Goal: Transaction & Acquisition: Download file/media

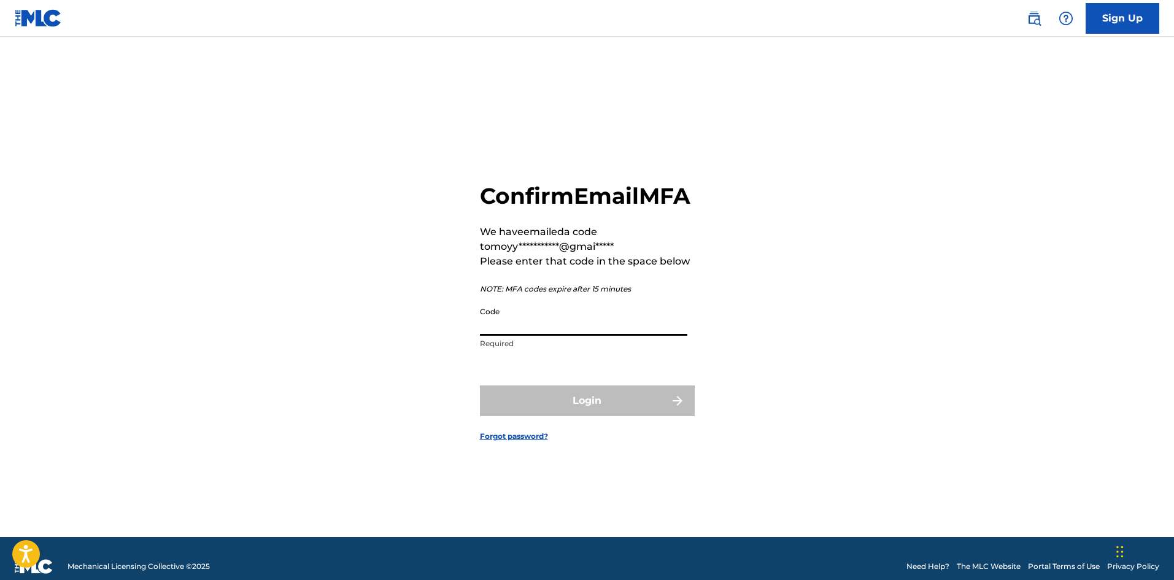
click at [498, 332] on input "Code" at bounding box center [583, 318] width 207 height 35
type input "274260"
click at [480, 385] on button "Login" at bounding box center [587, 400] width 215 height 31
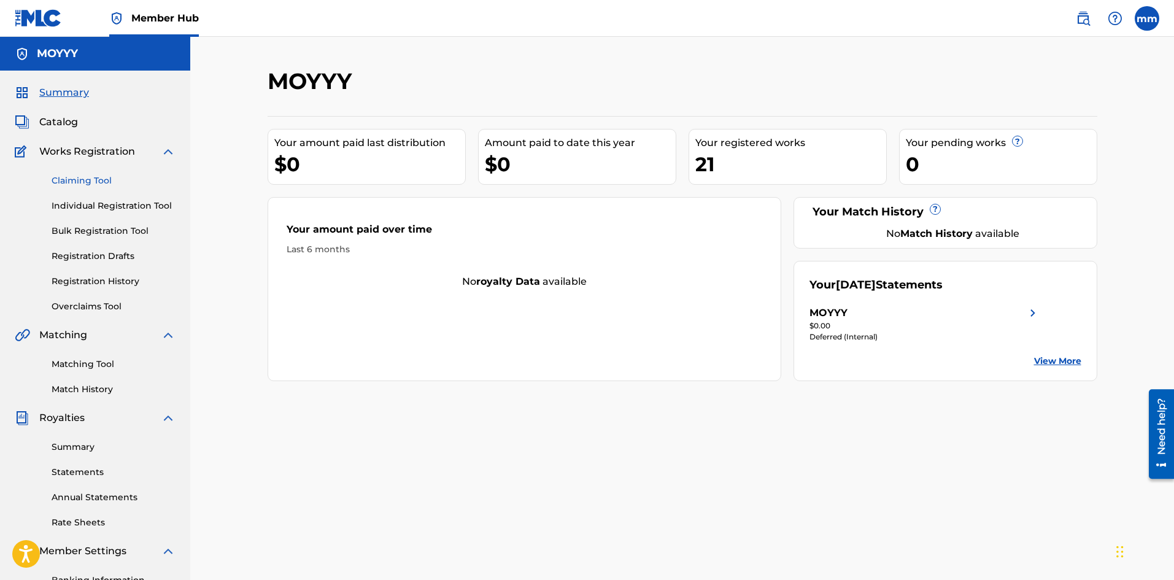
click at [93, 181] on link "Claiming Tool" at bounding box center [114, 180] width 124 height 13
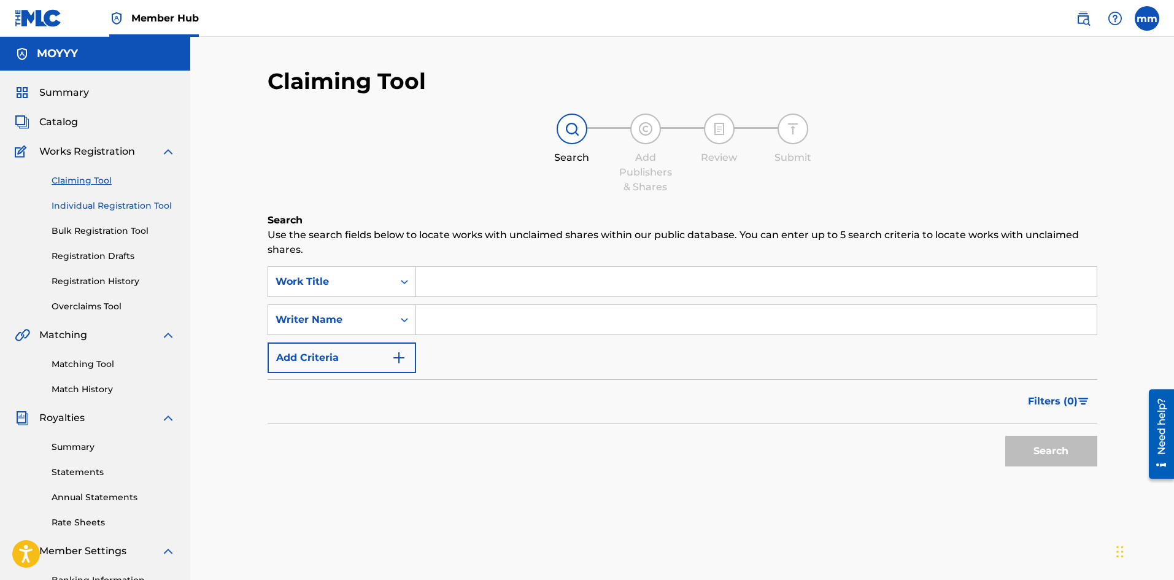
click at [116, 206] on link "Individual Registration Tool" at bounding box center [114, 205] width 124 height 13
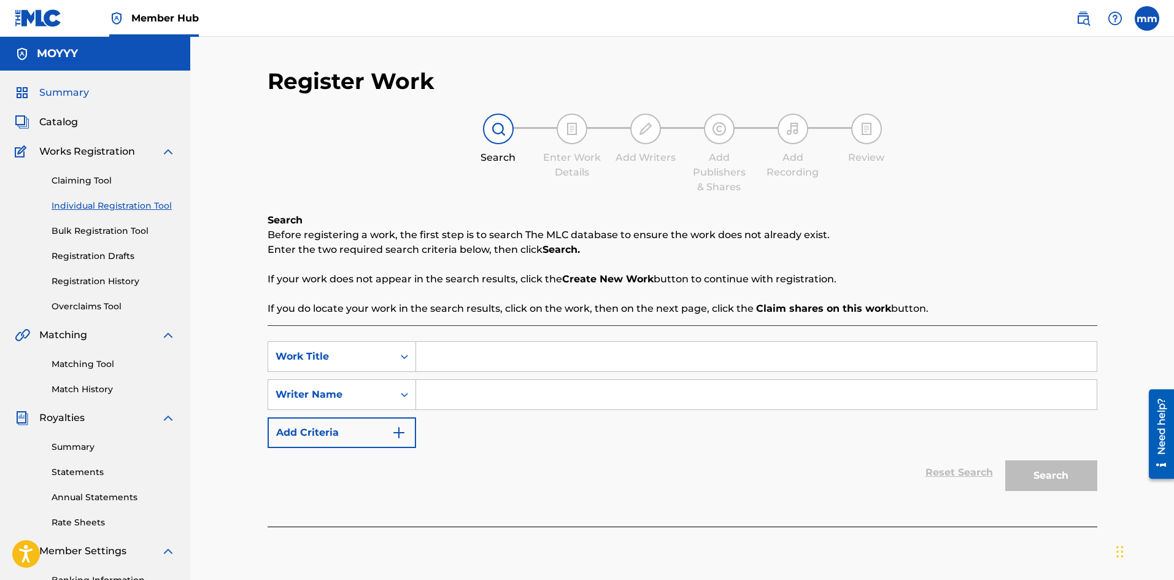
click at [56, 91] on span "Summary" at bounding box center [64, 92] width 50 height 15
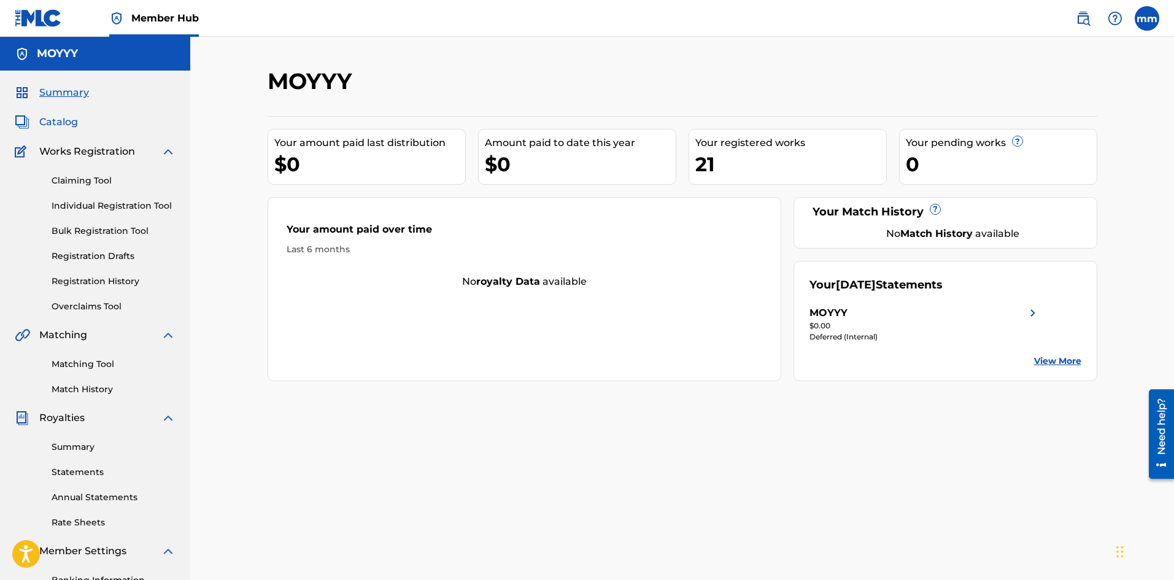
click at [68, 126] on span "Catalog" at bounding box center [58, 122] width 39 height 15
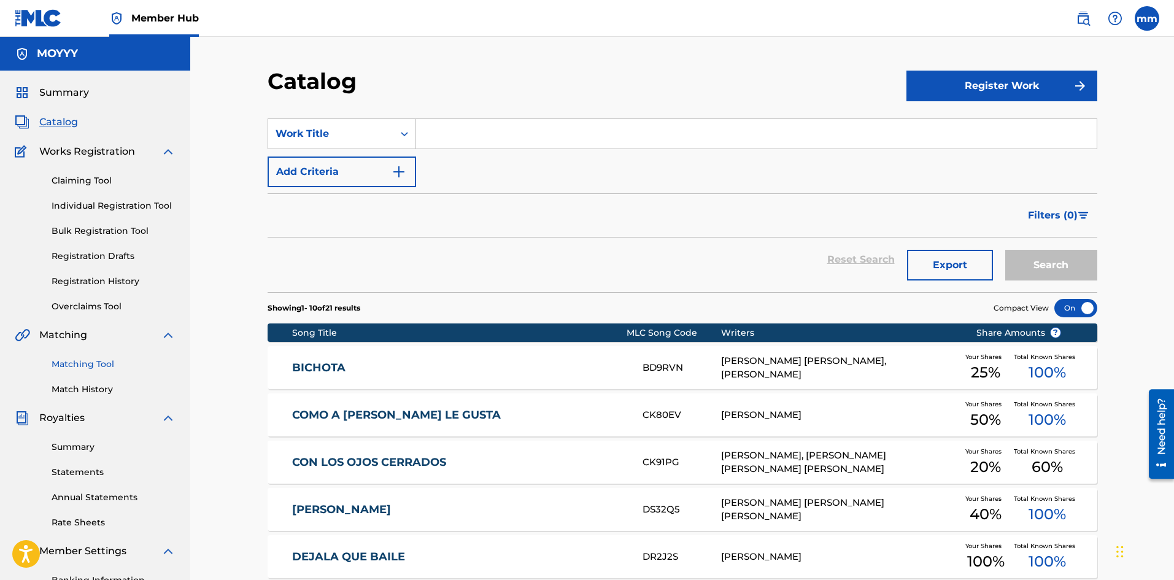
click at [94, 363] on link "Matching Tool" at bounding box center [114, 364] width 124 height 13
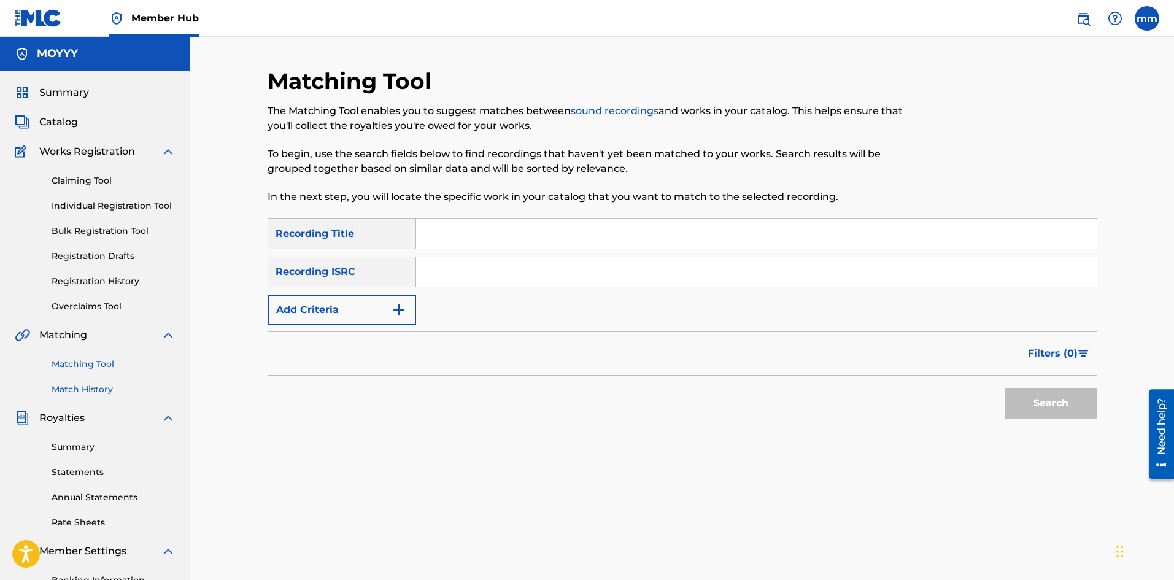
click at [101, 390] on link "Match History" at bounding box center [114, 389] width 124 height 13
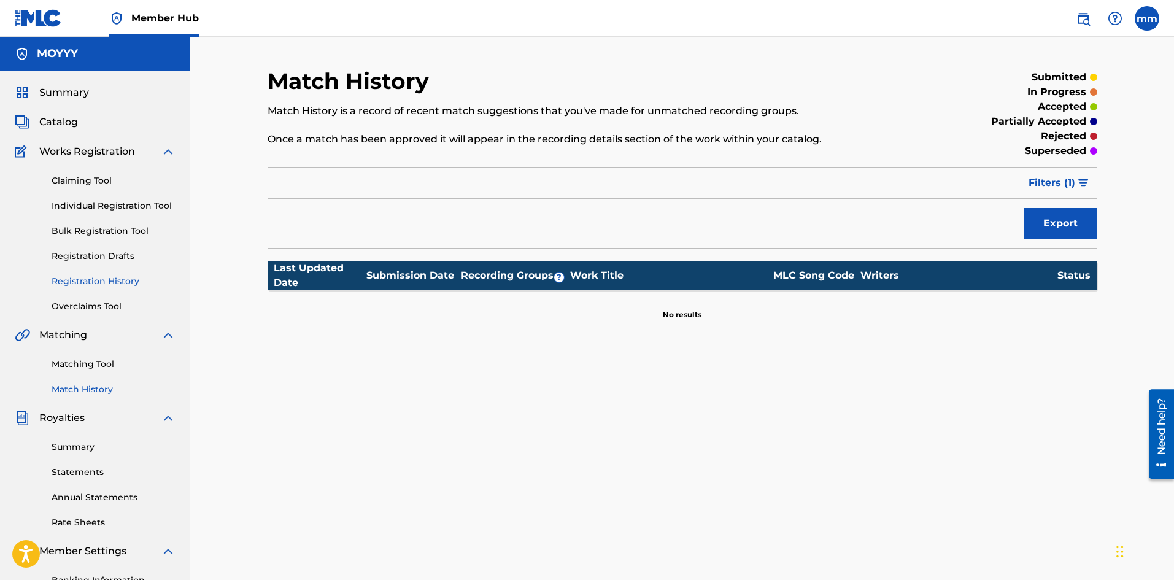
click at [94, 283] on link "Registration History" at bounding box center [114, 281] width 124 height 13
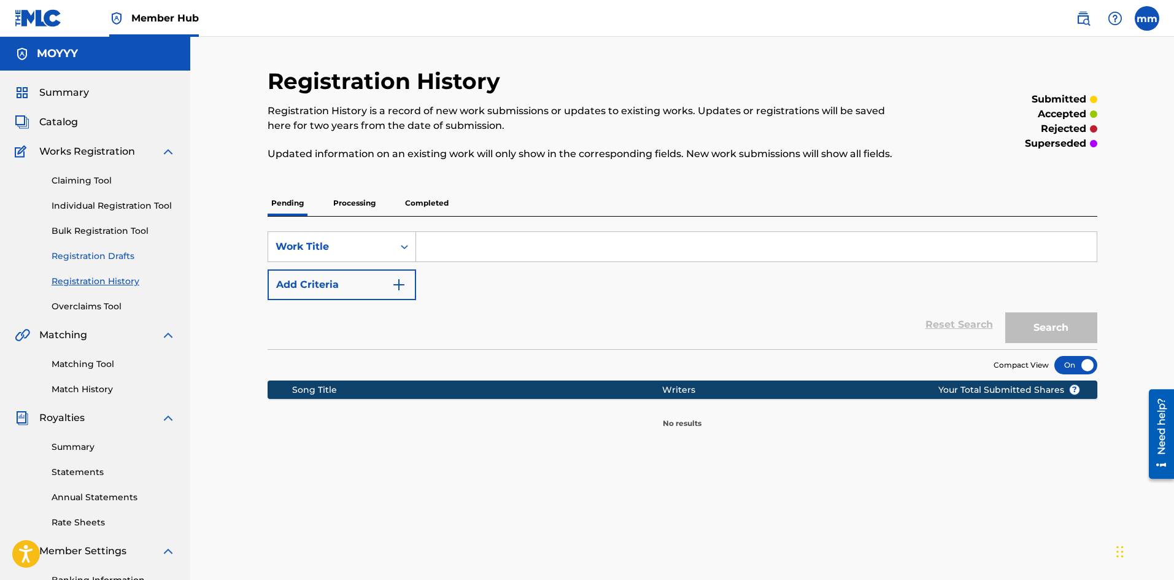
click at [94, 253] on link "Registration Drafts" at bounding box center [114, 256] width 124 height 13
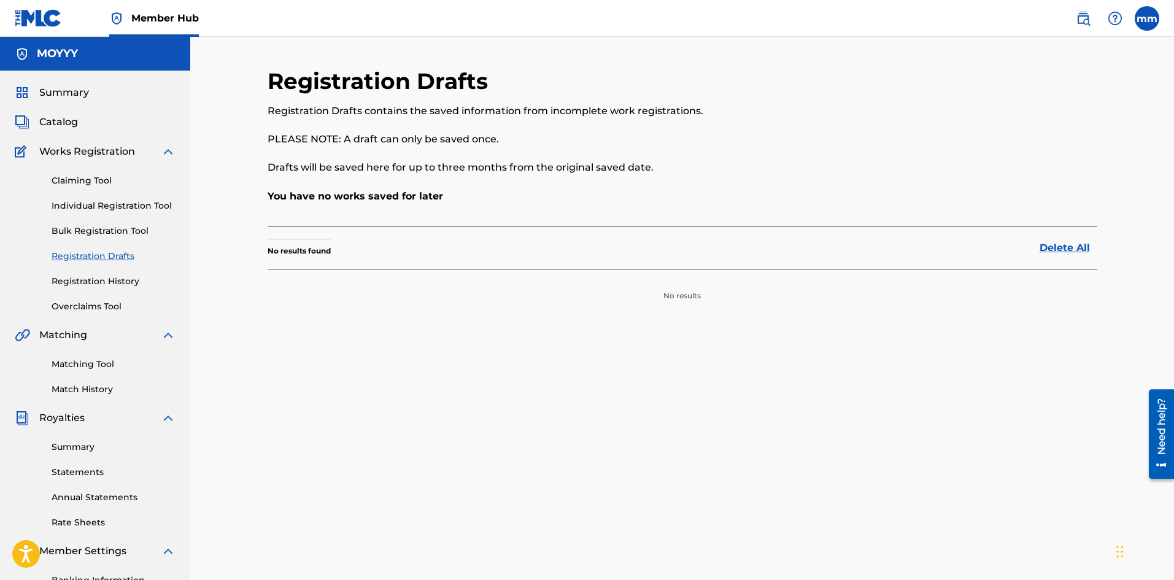
click at [102, 222] on div "Claiming Tool Individual Registration Tool Bulk Registration Tool Registration …" at bounding box center [95, 236] width 161 height 154
click at [102, 225] on link "Bulk Registration Tool" at bounding box center [114, 231] width 124 height 13
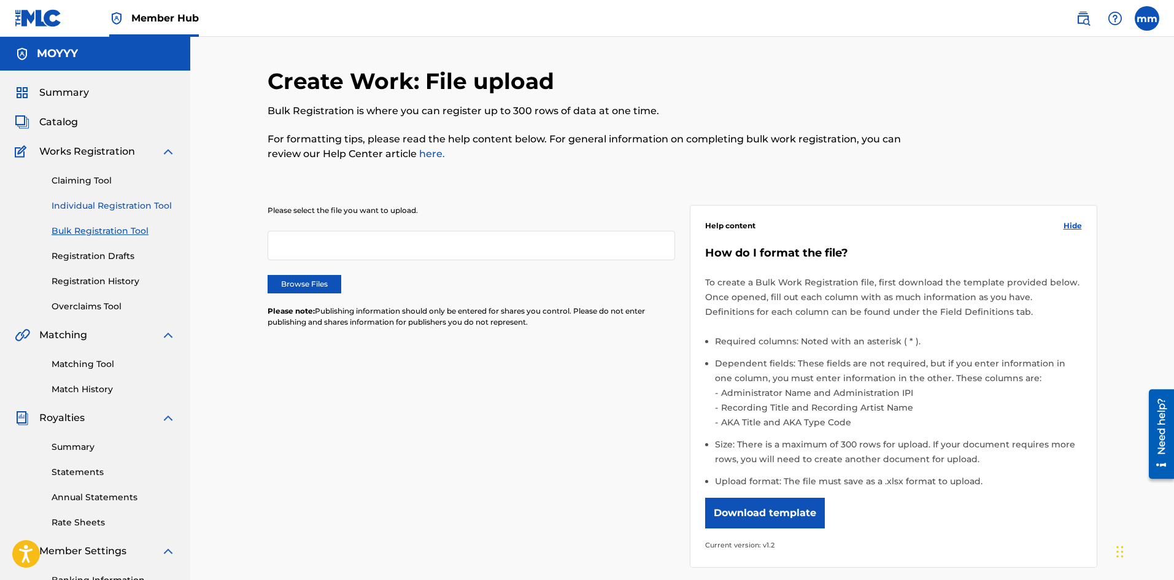
click at [105, 202] on link "Individual Registration Tool" at bounding box center [114, 205] width 124 height 13
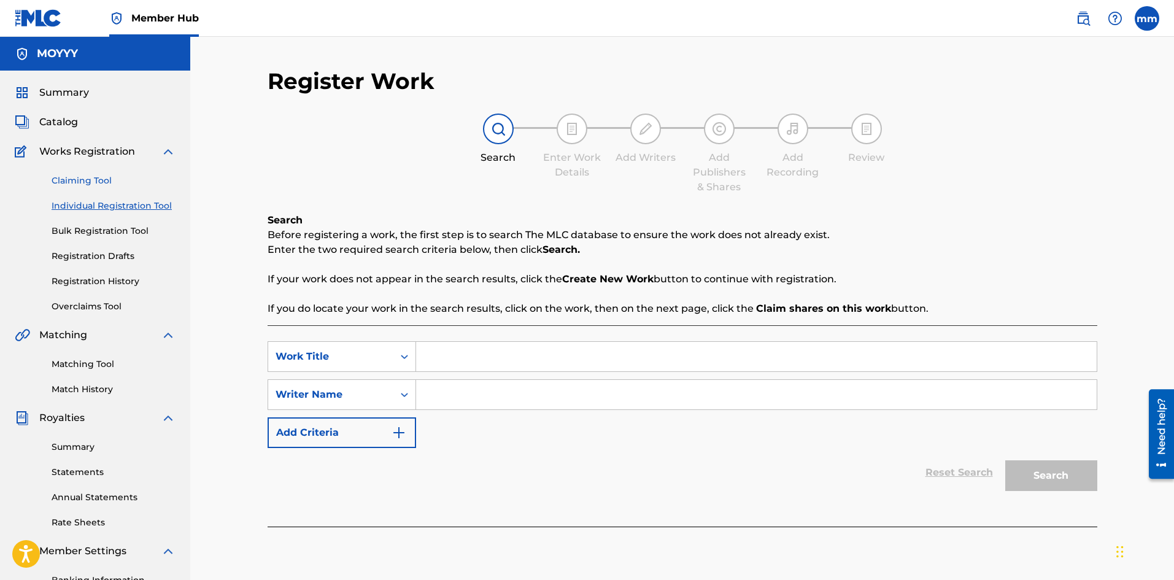
click at [85, 179] on link "Claiming Tool" at bounding box center [114, 180] width 124 height 13
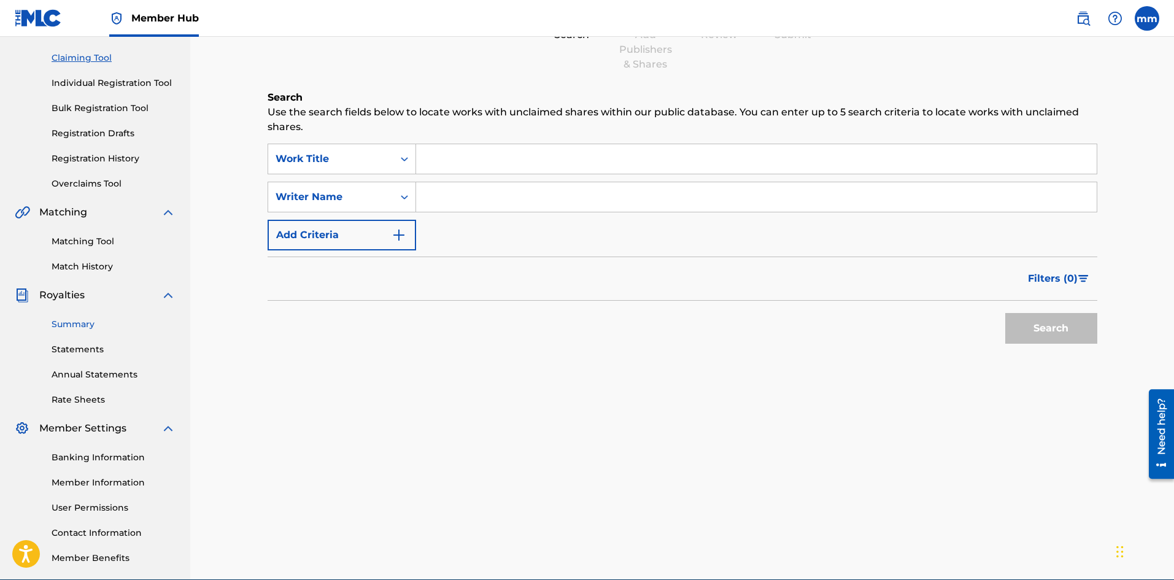
scroll to position [181, 0]
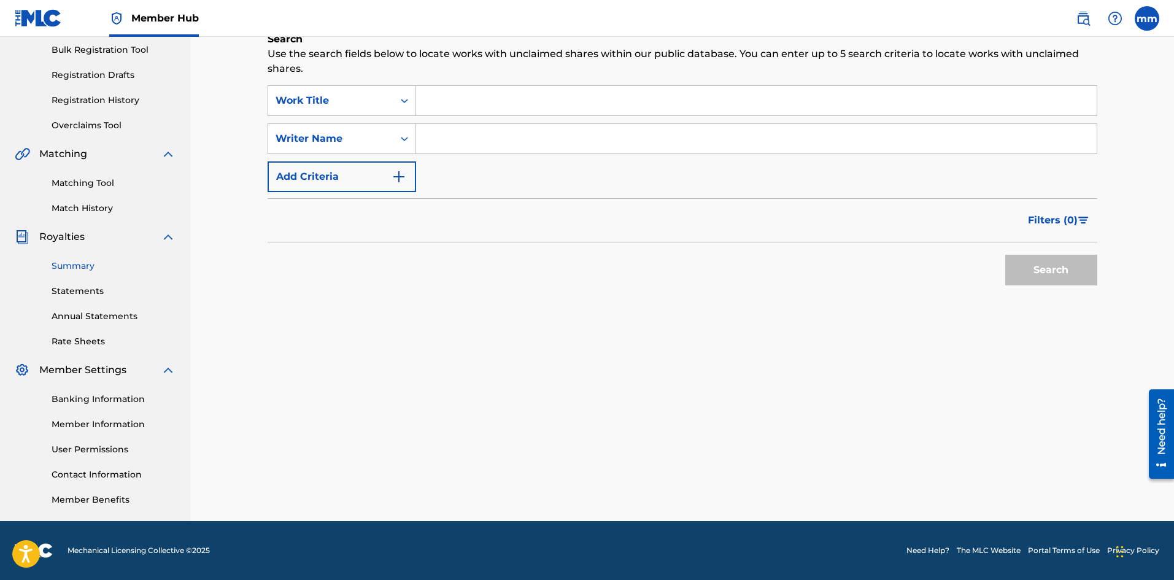
click at [90, 270] on link "Summary" at bounding box center [114, 266] width 124 height 13
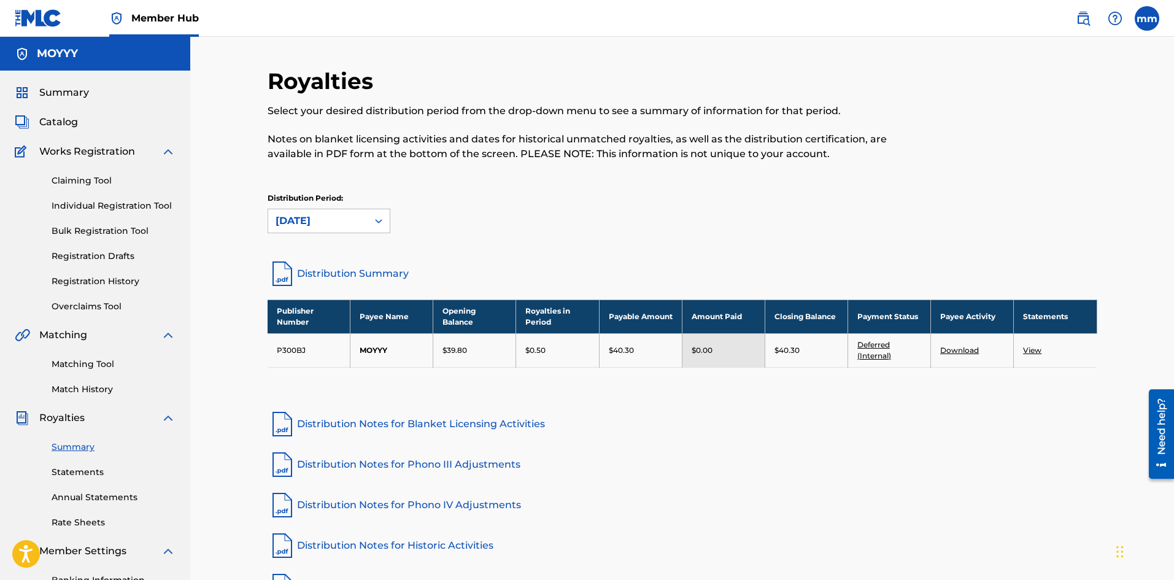
click at [959, 349] on link "Download" at bounding box center [959, 350] width 39 height 9
click at [55, 61] on div "MOYYY" at bounding box center [95, 54] width 190 height 34
click at [49, 91] on span "Summary" at bounding box center [64, 92] width 50 height 15
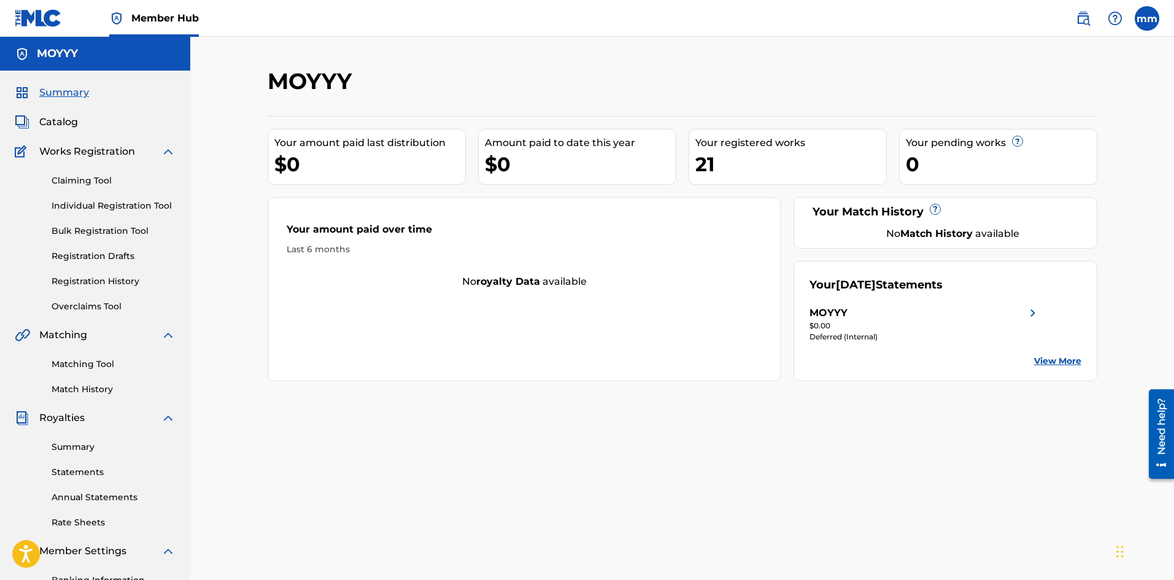
click at [1026, 310] on img at bounding box center [1033, 313] width 15 height 15
drag, startPoint x: 1005, startPoint y: 306, endPoint x: 610, endPoint y: 34, distance: 478.9
click at [610, 34] on nav "Member Hub mm mm [PERSON_NAME] [DOMAIN_NAME][EMAIL_ADDRESS][DOMAIN_NAME] Notifi…" at bounding box center [587, 18] width 1174 height 37
